Goal: Task Accomplishment & Management: Complete application form

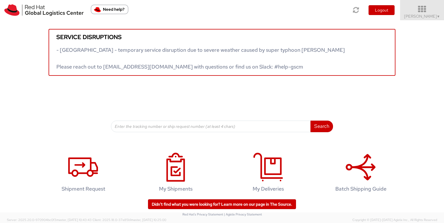
click at [428, 16] on span "[PERSON_NAME] ▼" at bounding box center [422, 16] width 36 height 5
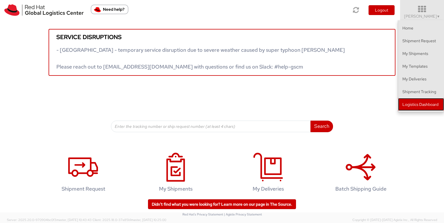
click at [422, 100] on link "Logistics Dashboard" at bounding box center [421, 104] width 46 height 13
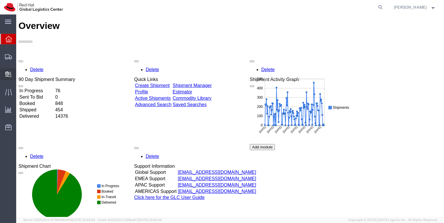
click at [0, 0] on span "Create Delivery" at bounding box center [0, 0] width 0 height 0
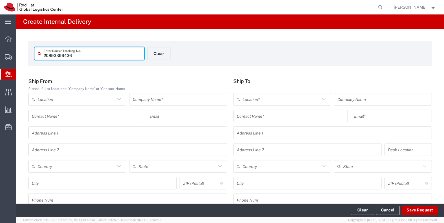
type input "20893396436"
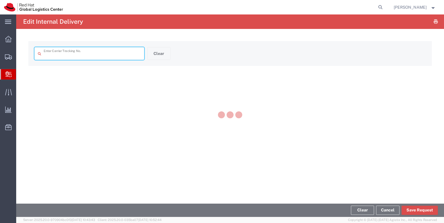
type input "20893396436"
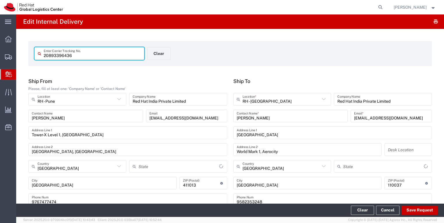
type input "Your Packaging"
type input "Mahārāshtra"
type input "Delhi"
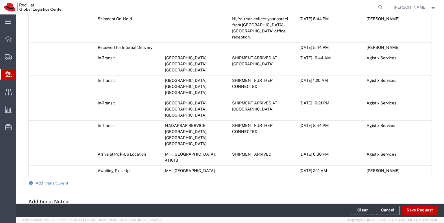
scroll to position [325, 0]
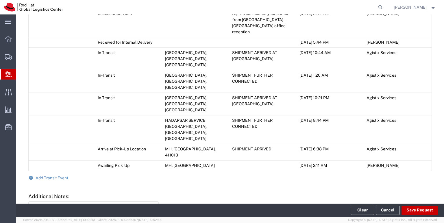
click at [65, 119] on form "Ship From Please, fill at least one: 'Company Name' or 'Contact Name' RH - Pune…" at bounding box center [229, 0] width 403 height 494
click at [58, 175] on span "Add Transit Event" at bounding box center [52, 177] width 33 height 5
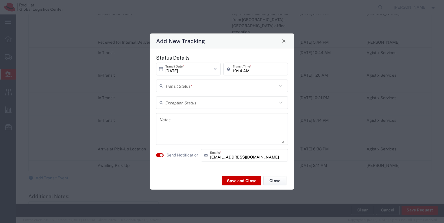
click at [281, 85] on icon at bounding box center [281, 86] width 8 height 8
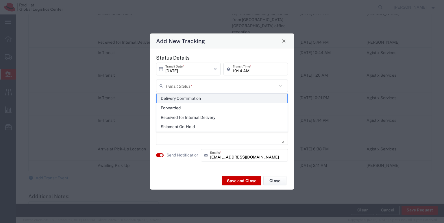
click at [237, 99] on span "Delivery Confirmation" at bounding box center [222, 98] width 131 height 9
type input "Delivery Confirmation"
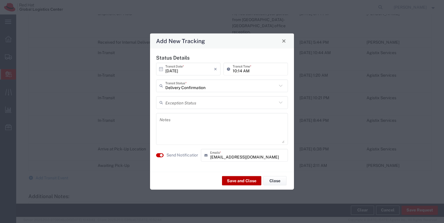
click at [234, 179] on button "Save and Close" at bounding box center [241, 180] width 39 height 9
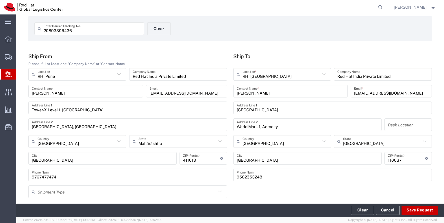
scroll to position [0, 0]
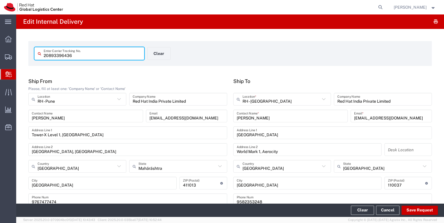
click at [72, 55] on input "20893396436" at bounding box center [92, 54] width 97 height 10
type input "20893406446"
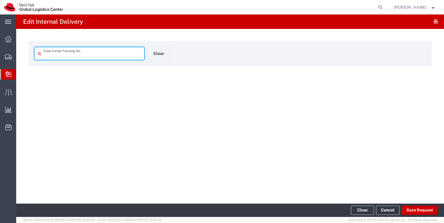
type input "20893406446"
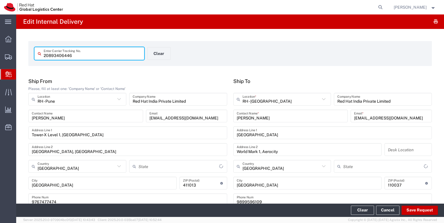
type input "Your Packaging"
type input "Mahārāshtra"
type input "Delhi"
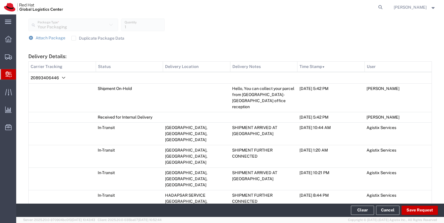
scroll to position [307, 0]
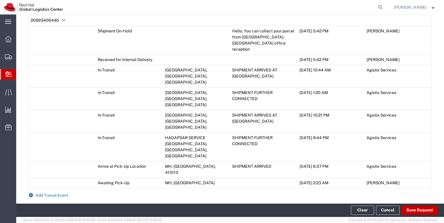
click at [60, 193] on span "Add Transit Event" at bounding box center [52, 195] width 33 height 5
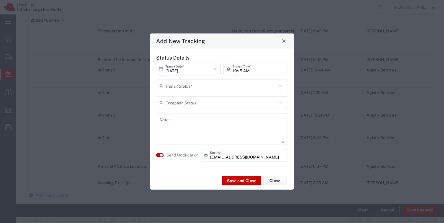
click at [280, 86] on icon at bounding box center [281, 86] width 8 height 8
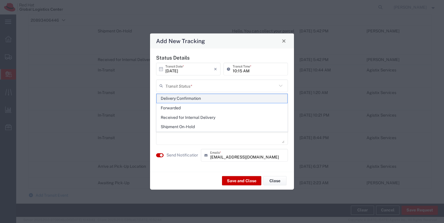
click at [232, 97] on span "Delivery Confirmation" at bounding box center [222, 98] width 131 height 9
type input "Delivery Confirmation"
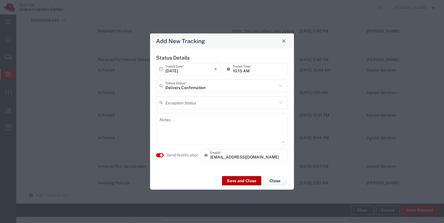
click at [243, 180] on button "Save and Close" at bounding box center [241, 180] width 39 height 9
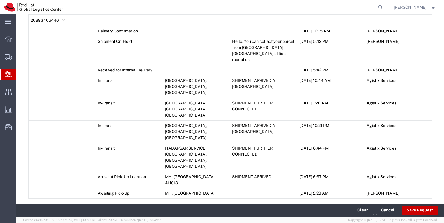
scroll to position [0, 0]
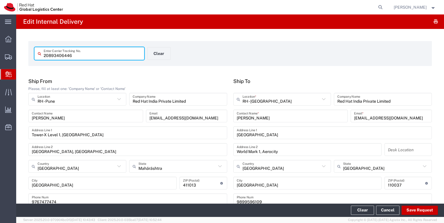
click at [72, 55] on input "20893406446" at bounding box center [92, 54] width 97 height 10
type input "20893"
